Goal: Navigation & Orientation: Understand site structure

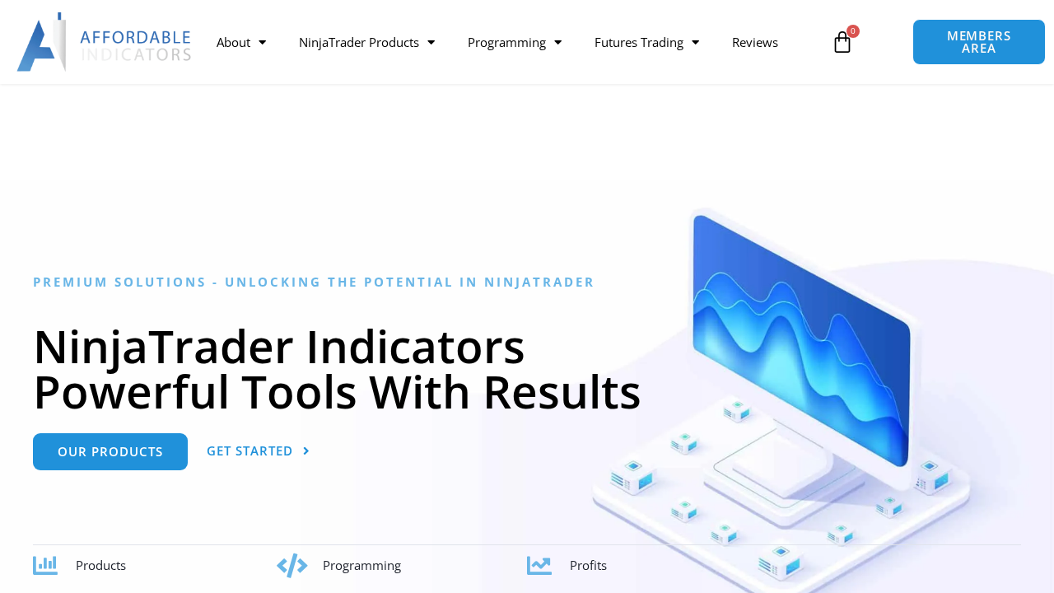
scroll to position [558, 0]
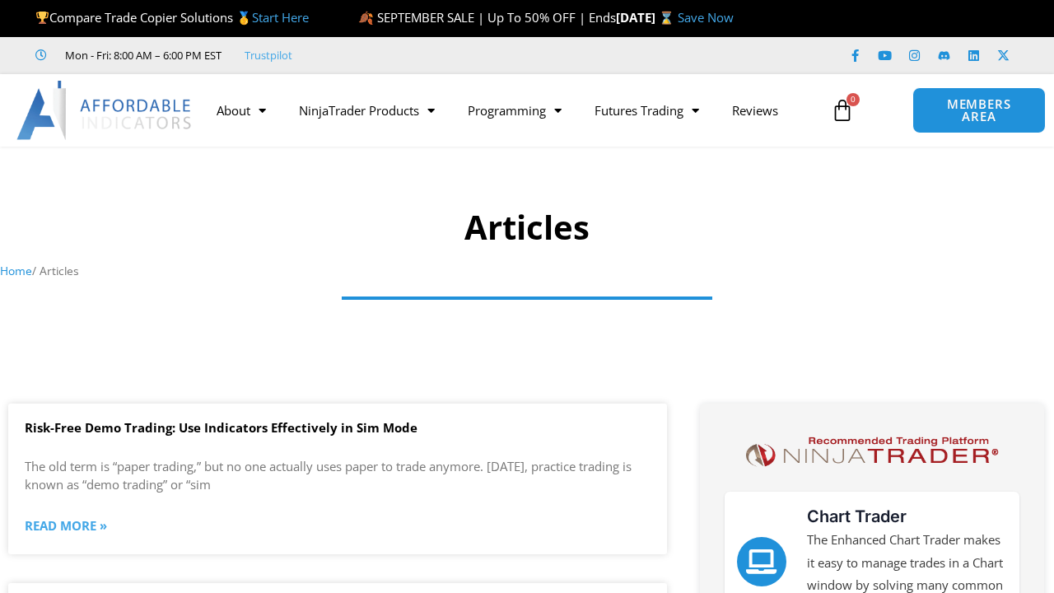
scroll to position [1116, 0]
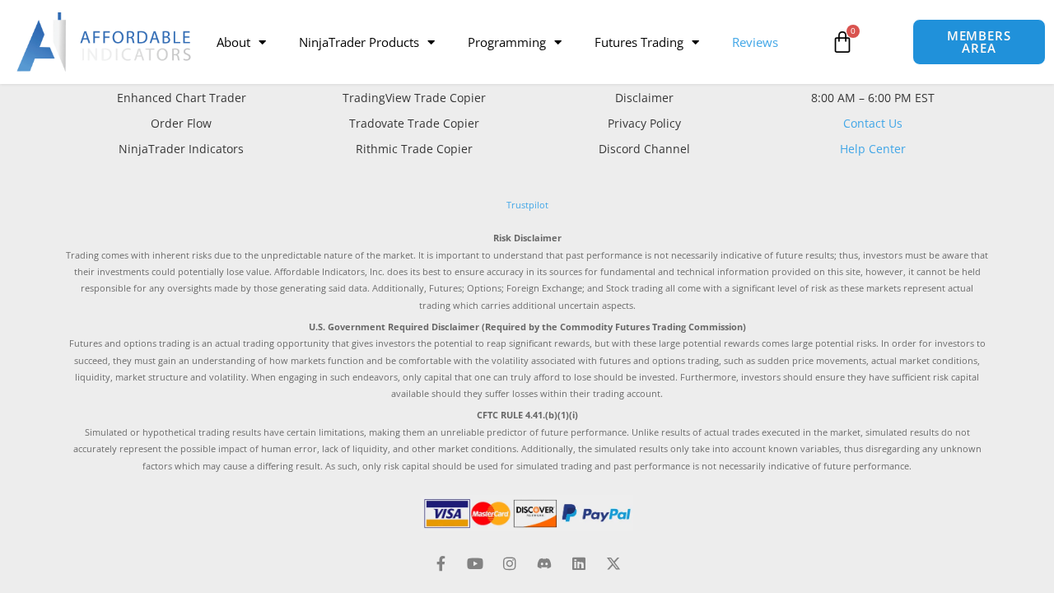
scroll to position [671, 0]
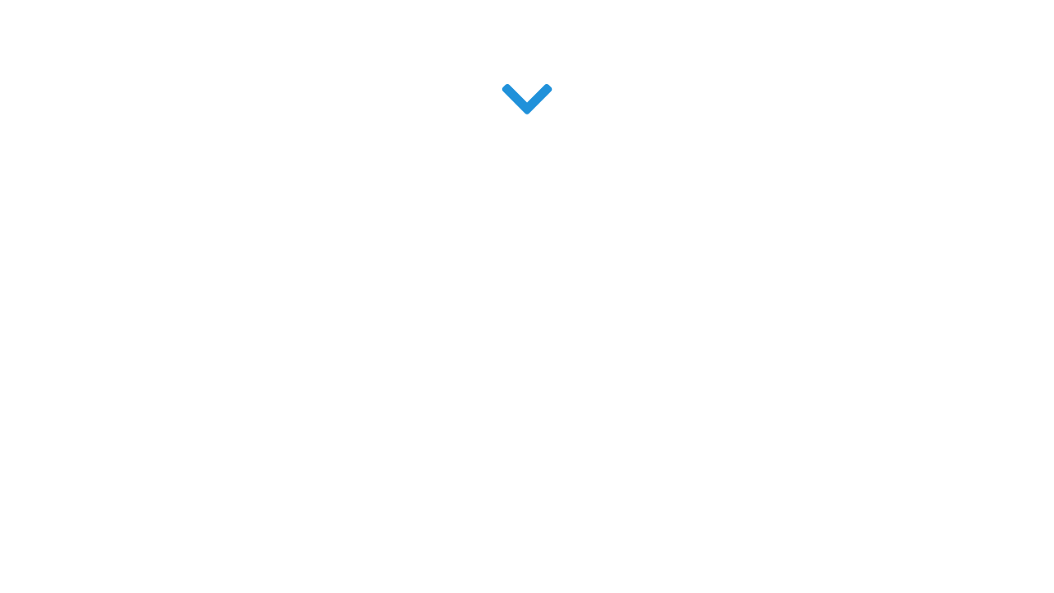
scroll to position [558, 0]
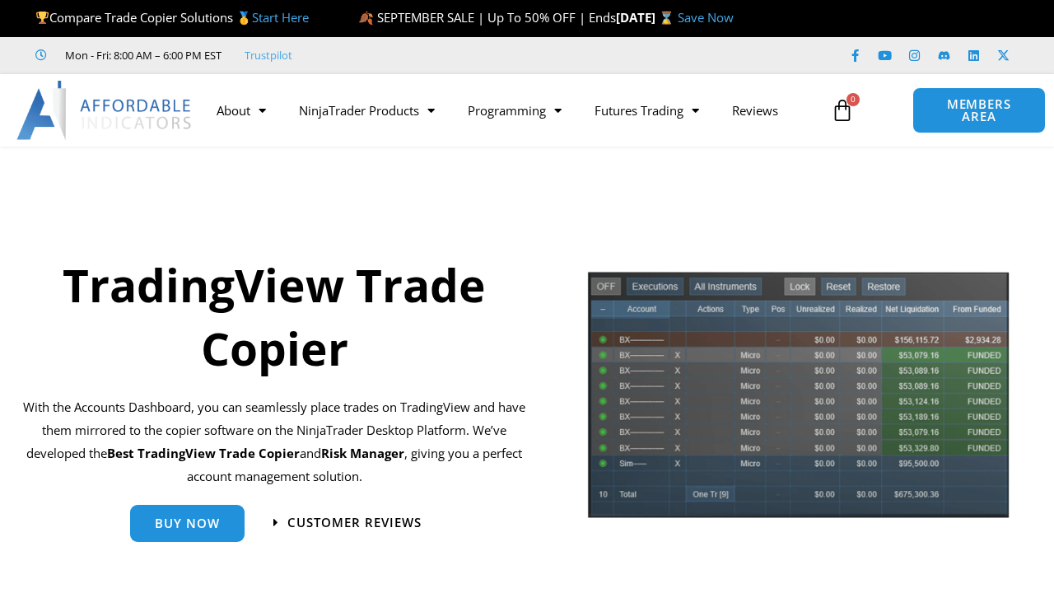
scroll to position [558, 0]
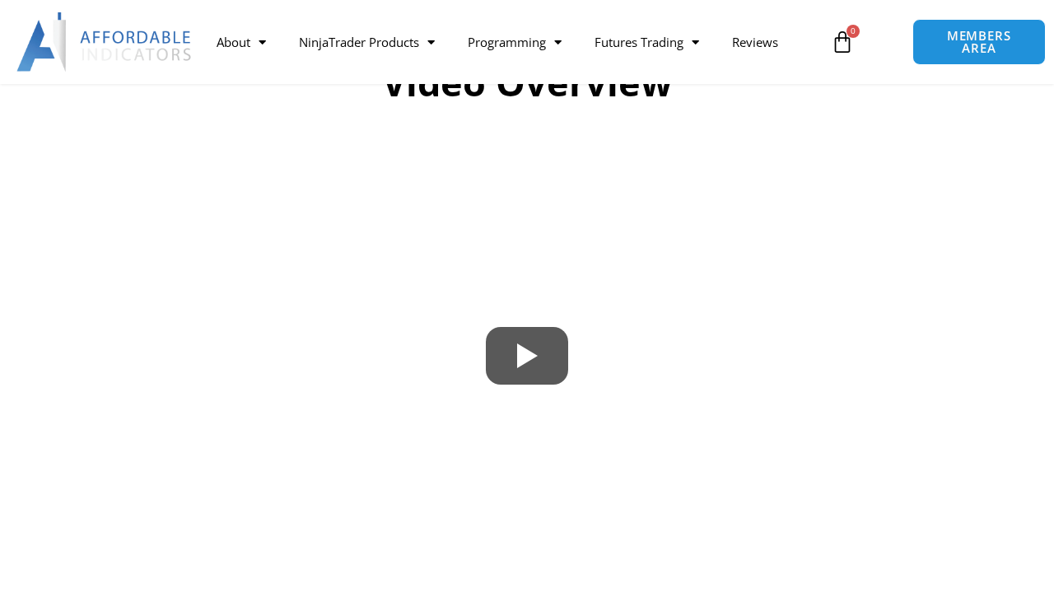
scroll to position [1116, 0]
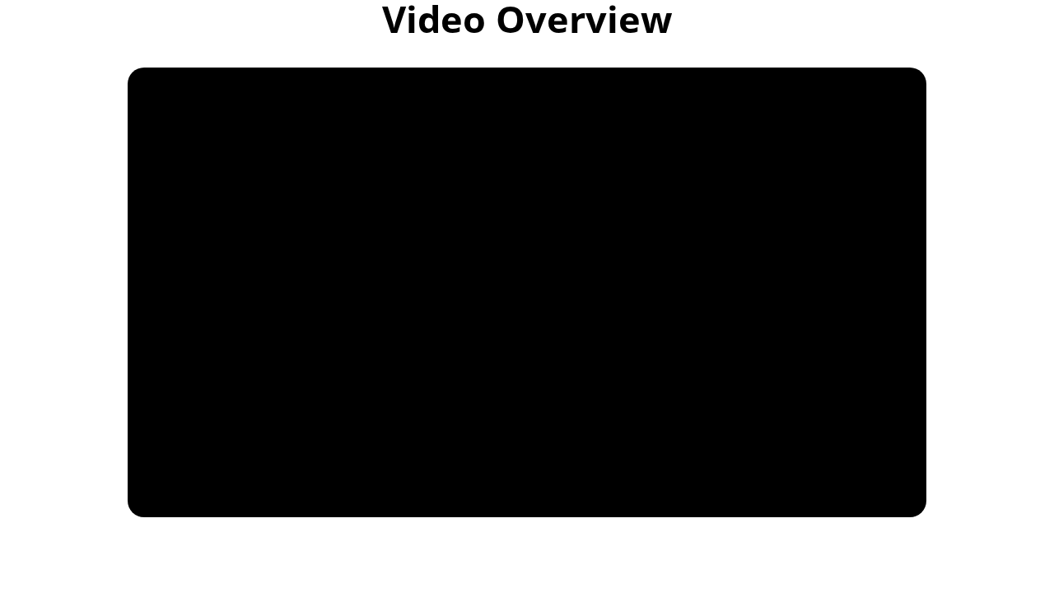
scroll to position [1116, 0]
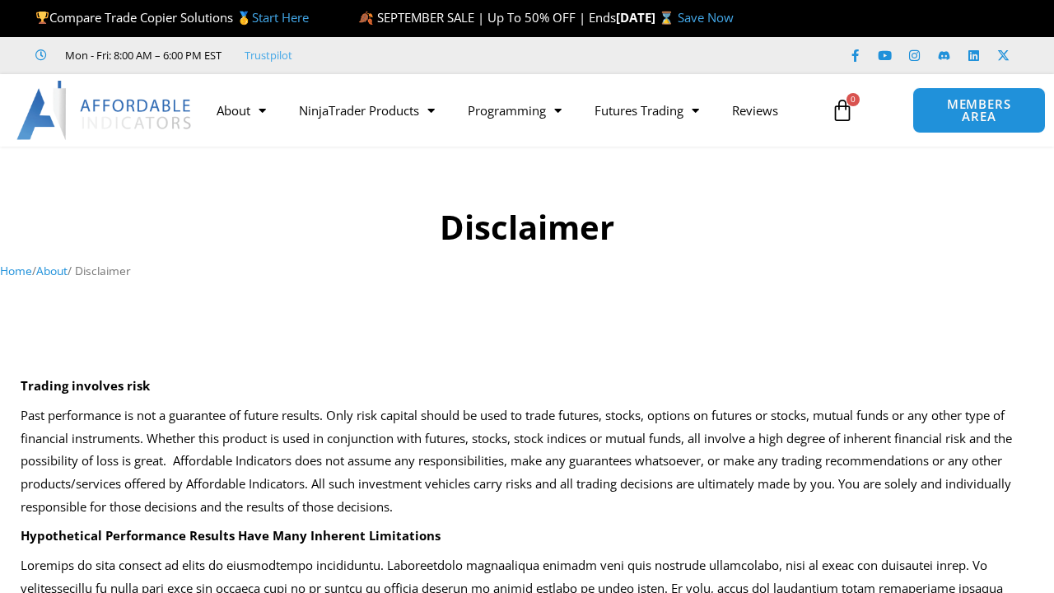
scroll to position [1147, 0]
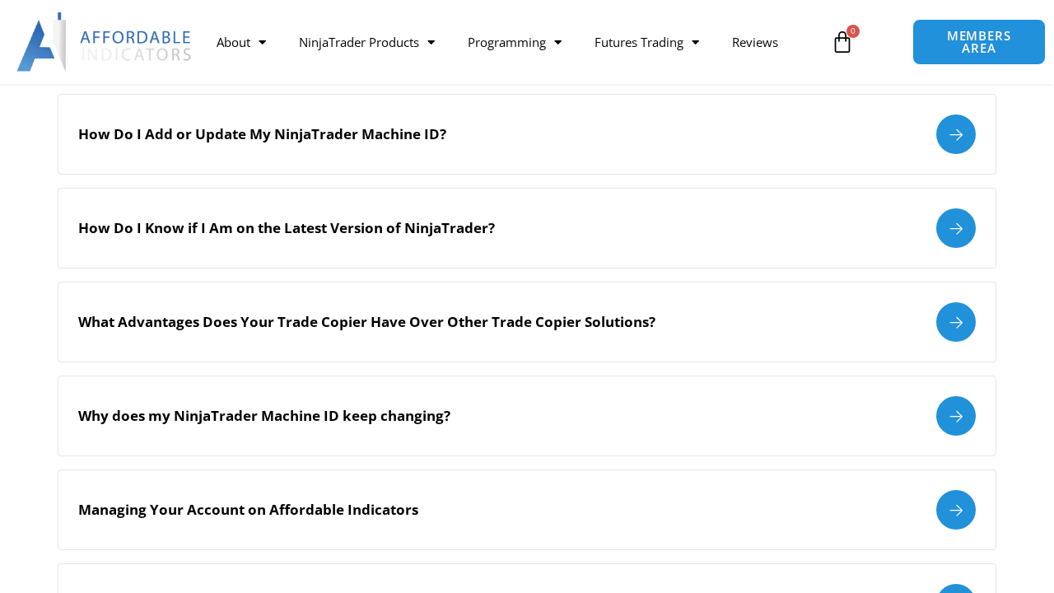
scroll to position [1674, 0]
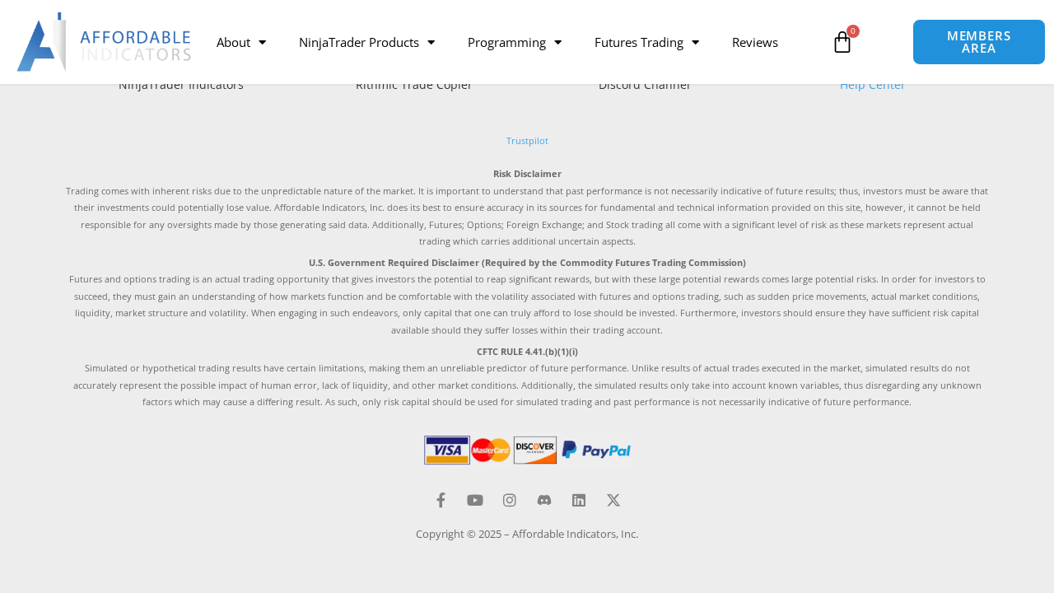
scroll to position [1463, 0]
